Goal: Task Accomplishment & Management: Use online tool/utility

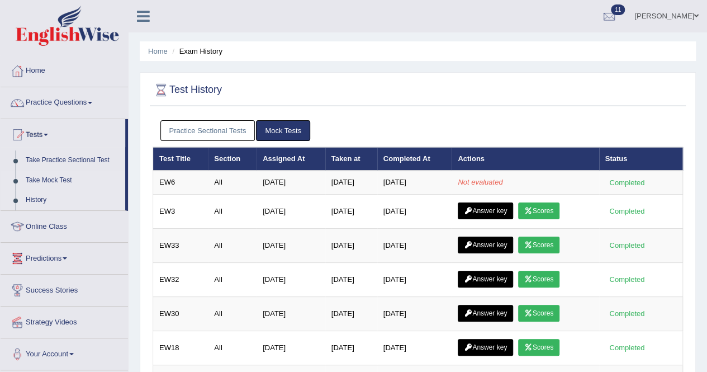
click at [45, 175] on link "Take Mock Test" at bounding box center [73, 180] width 105 height 20
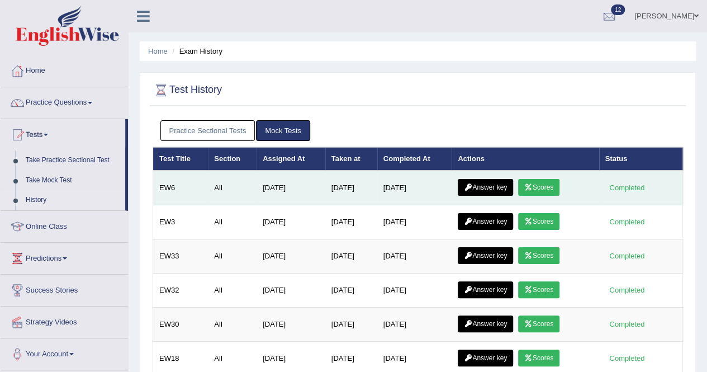
click at [544, 181] on link "Scores" at bounding box center [538, 187] width 41 height 17
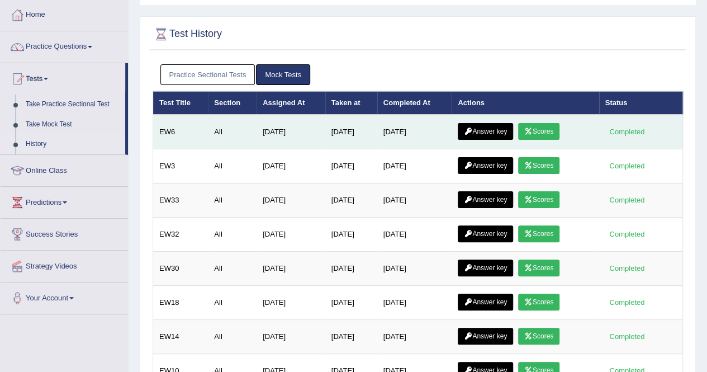
click at [478, 125] on link "Answer key" at bounding box center [485, 131] width 55 height 17
click at [479, 125] on link "Answer key" at bounding box center [485, 131] width 55 height 17
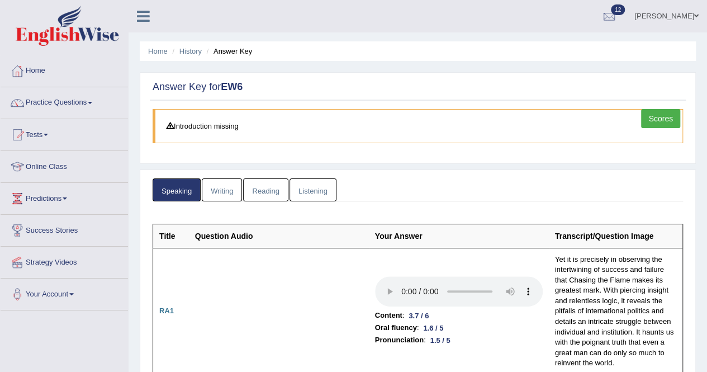
click at [216, 179] on link "Writing" at bounding box center [222, 189] width 40 height 23
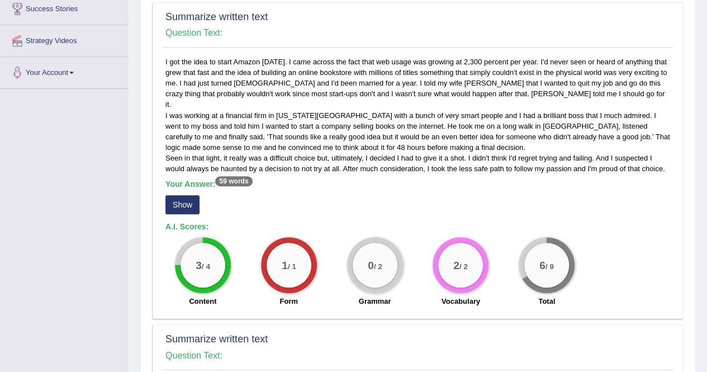
scroll to position [224, 0]
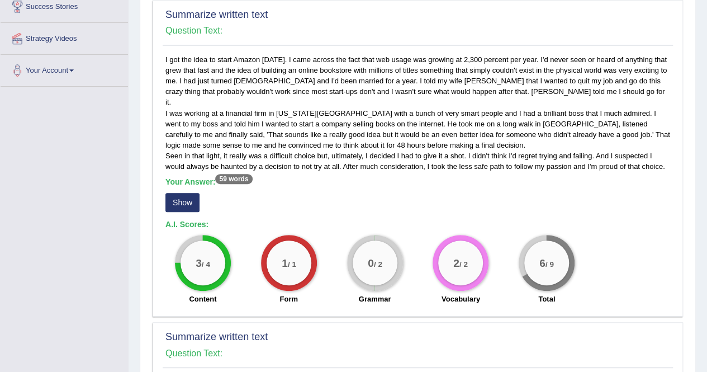
click at [189, 193] on button "Show" at bounding box center [182, 202] width 34 height 19
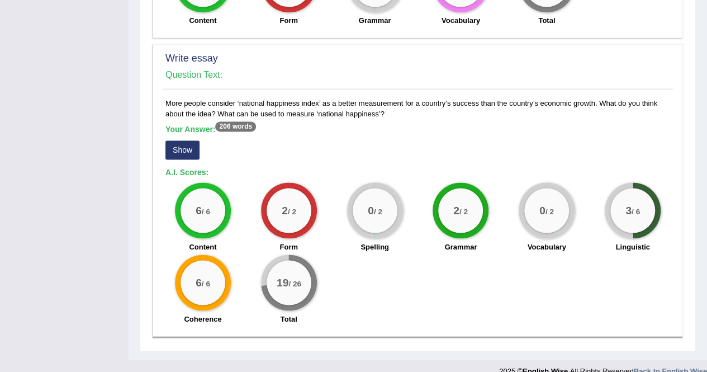
scroll to position [889, 0]
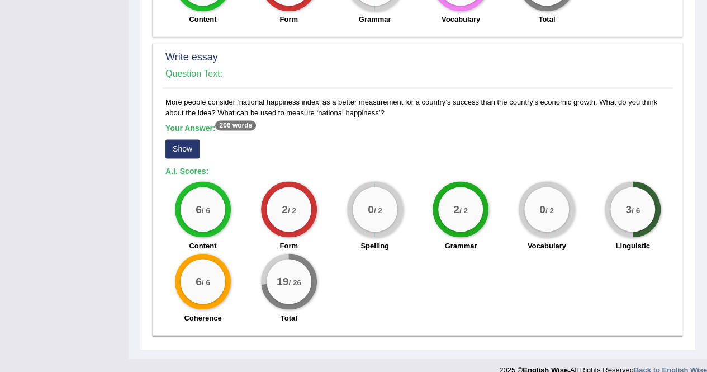
click at [179, 139] on button "Show" at bounding box center [182, 148] width 34 height 19
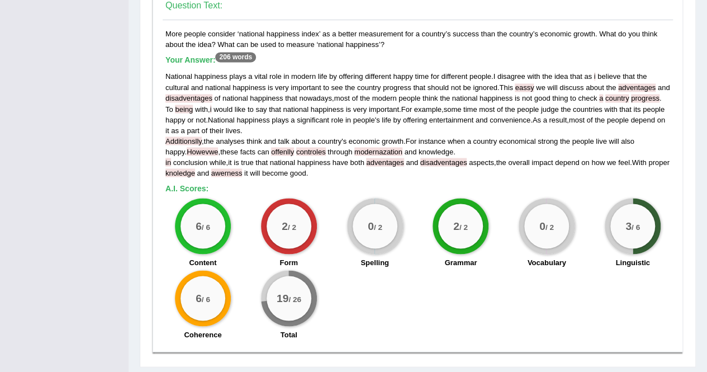
scroll to position [974, 0]
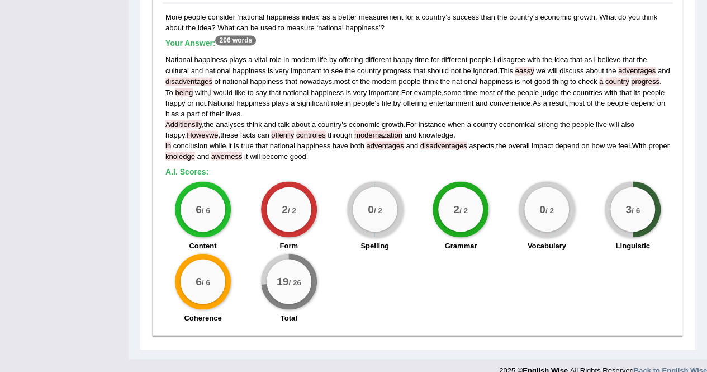
click at [528, 67] on span "eassy" at bounding box center [524, 71] width 19 height 8
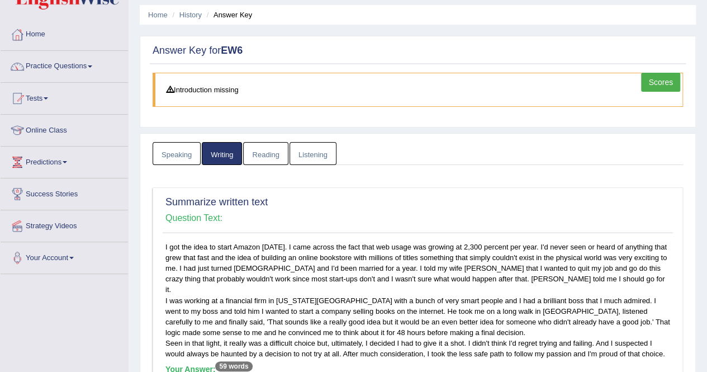
scroll to position [35, 0]
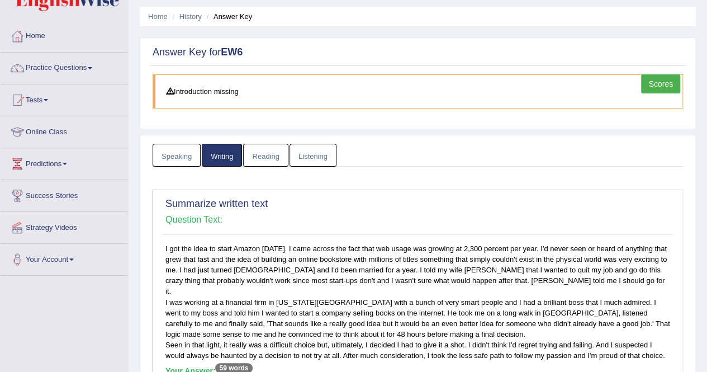
click at [266, 157] on link "Reading" at bounding box center [265, 155] width 45 height 23
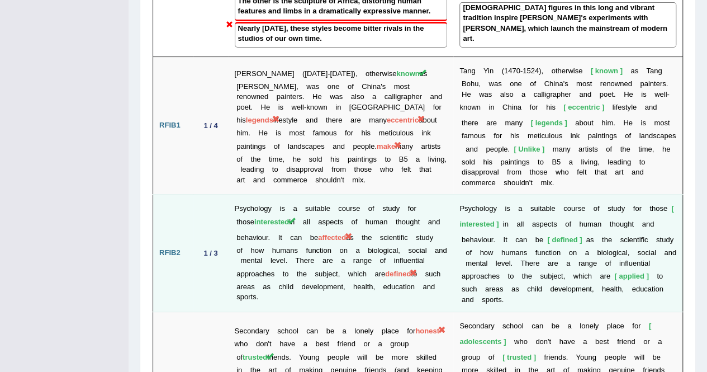
scroll to position [2214, 0]
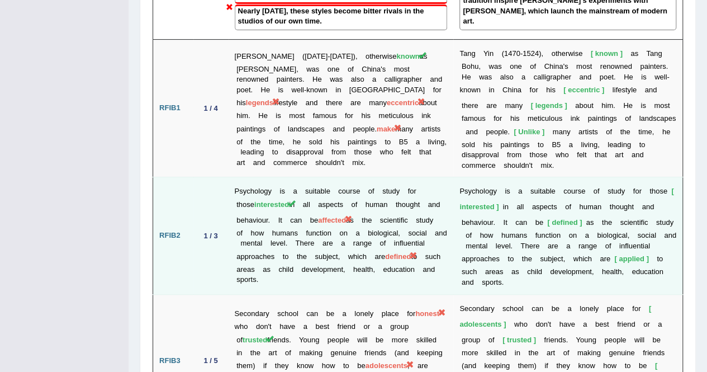
drag, startPoint x: 317, startPoint y: 165, endPoint x: 353, endPoint y: 167, distance: 35.8
click at [353, 177] on td "Psychology is a suitable course of study for those interested in all aspects of…" at bounding box center [341, 235] width 225 height 117
click at [344, 216] on span "affected" at bounding box center [332, 220] width 28 height 8
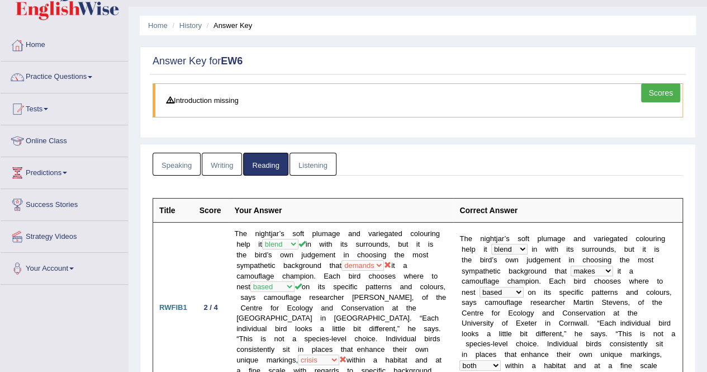
scroll to position [0, 0]
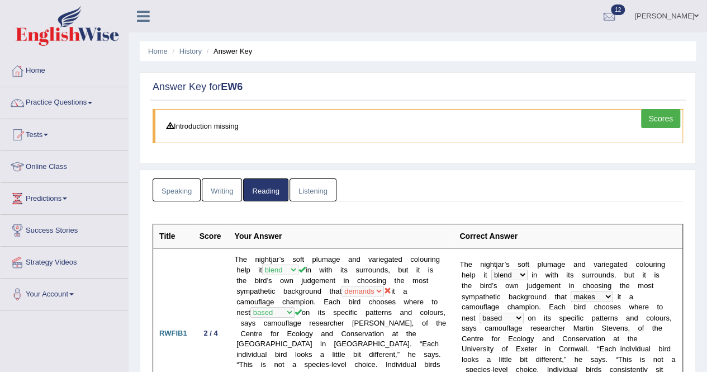
click at [310, 193] on link "Listening" at bounding box center [313, 189] width 47 height 23
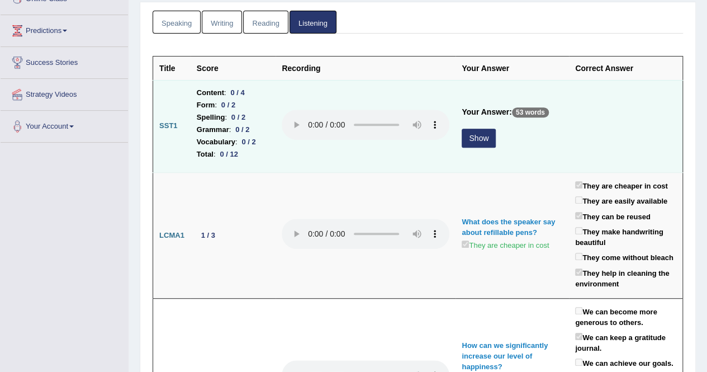
scroll to position [112, 0]
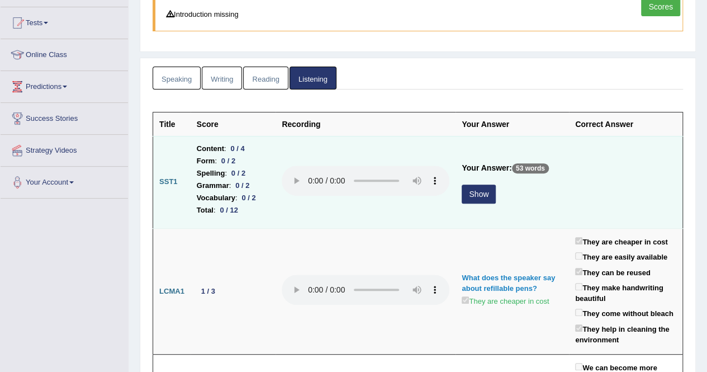
click at [481, 194] on button "Show" at bounding box center [479, 193] width 34 height 19
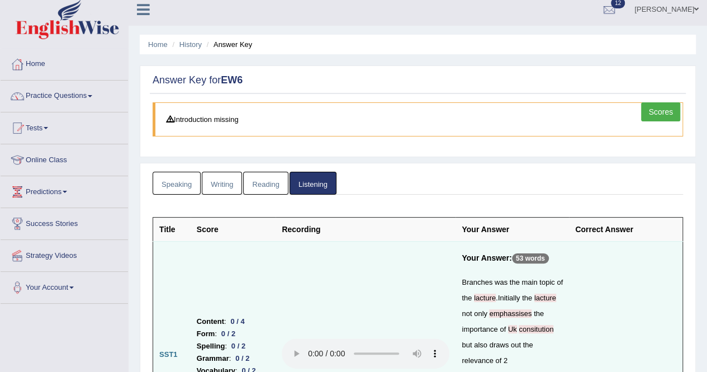
scroll to position [0, 0]
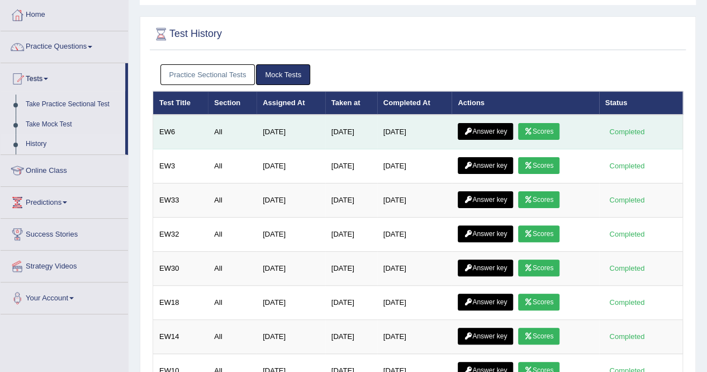
click at [533, 128] on icon at bounding box center [528, 131] width 8 height 7
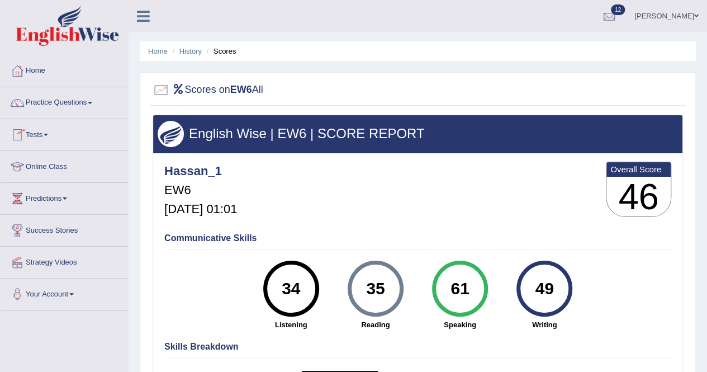
click at [48, 132] on link "Tests" at bounding box center [64, 133] width 127 height 28
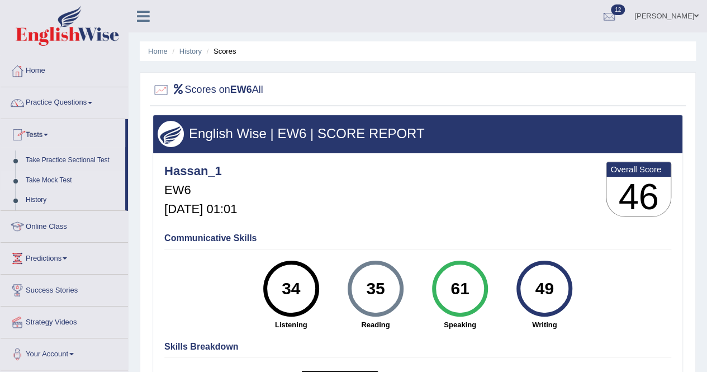
click at [45, 177] on link "Take Mock Test" at bounding box center [73, 180] width 105 height 20
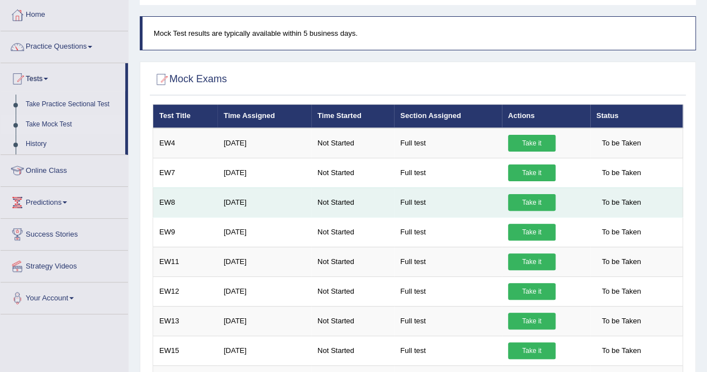
click at [519, 201] on link "Take it" at bounding box center [532, 202] width 48 height 17
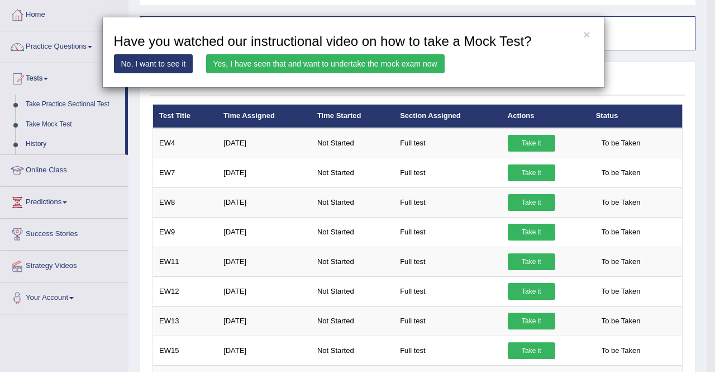
click at [287, 63] on link "Yes, I have seen that and want to undertake the mock exam now" at bounding box center [325, 63] width 239 height 19
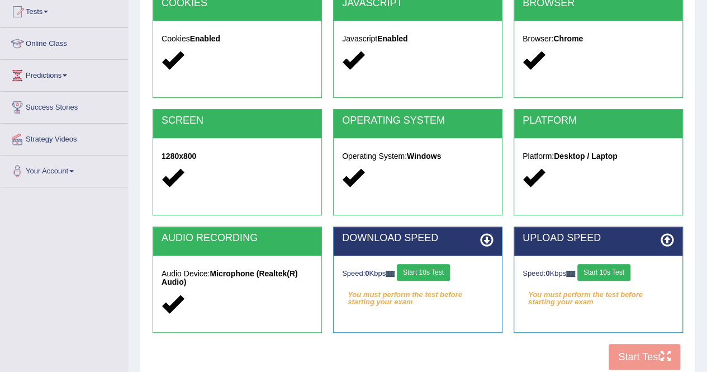
scroll to position [168, 0]
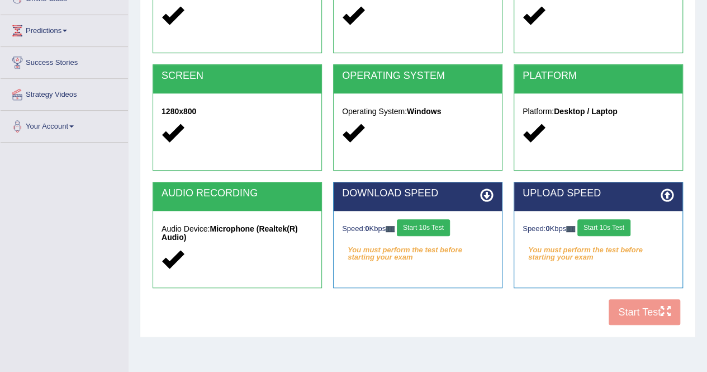
click at [409, 224] on button "Start 10s Test" at bounding box center [423, 227] width 53 height 17
click at [600, 229] on button "Start 10s Test" at bounding box center [603, 227] width 53 height 17
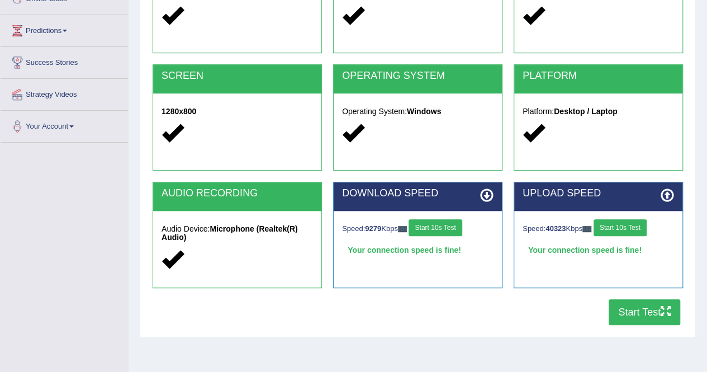
click at [632, 317] on button "Start Test" at bounding box center [645, 312] width 72 height 26
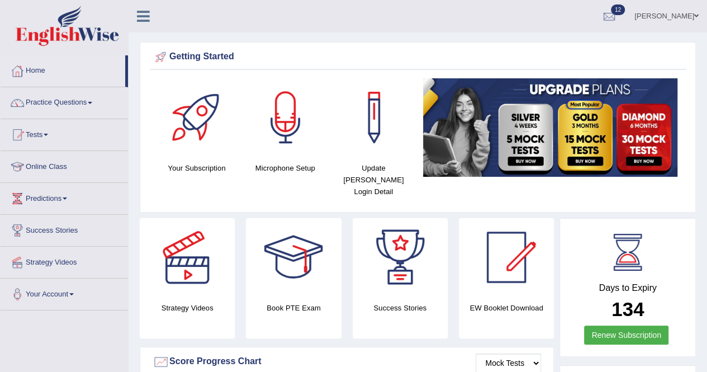
click at [54, 132] on link "Tests" at bounding box center [64, 133] width 127 height 28
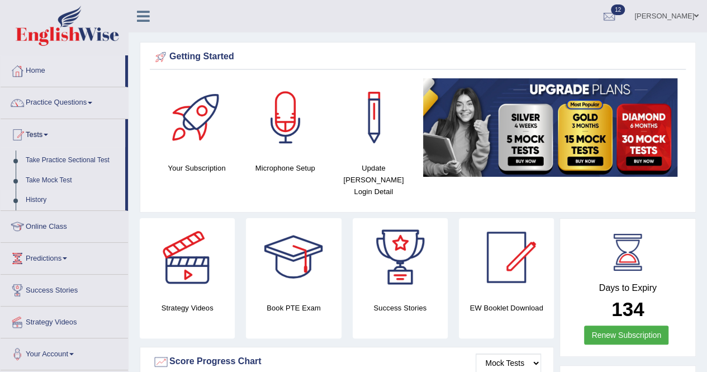
click at [31, 195] on link "History" at bounding box center [73, 200] width 105 height 20
